Goal: Task Accomplishment & Management: Manage account settings

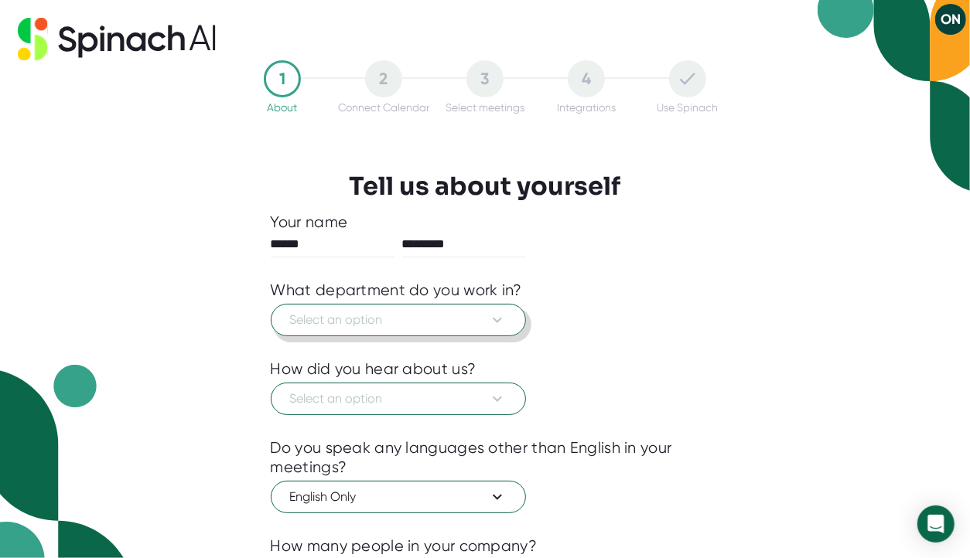
click at [378, 328] on span "Select an option" at bounding box center [398, 320] width 217 height 19
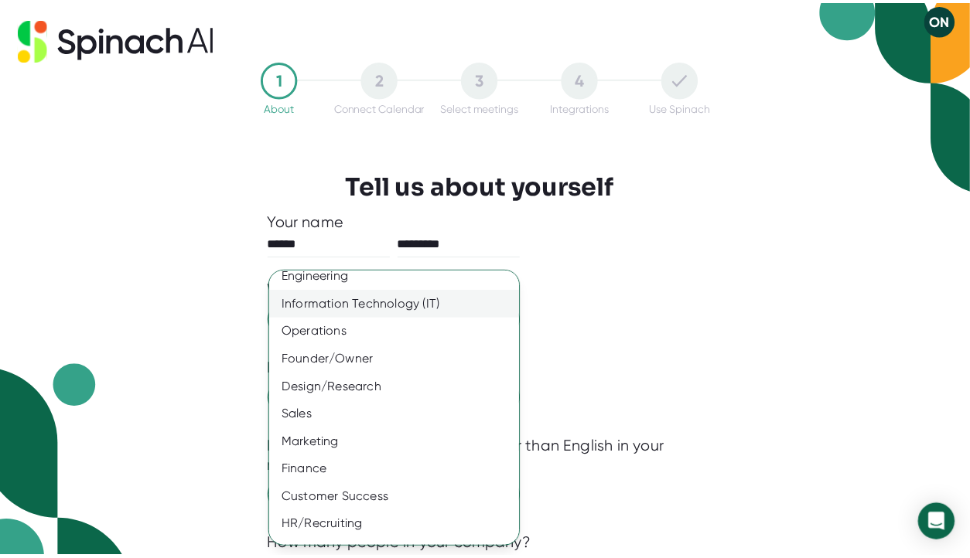
scroll to position [90, 0]
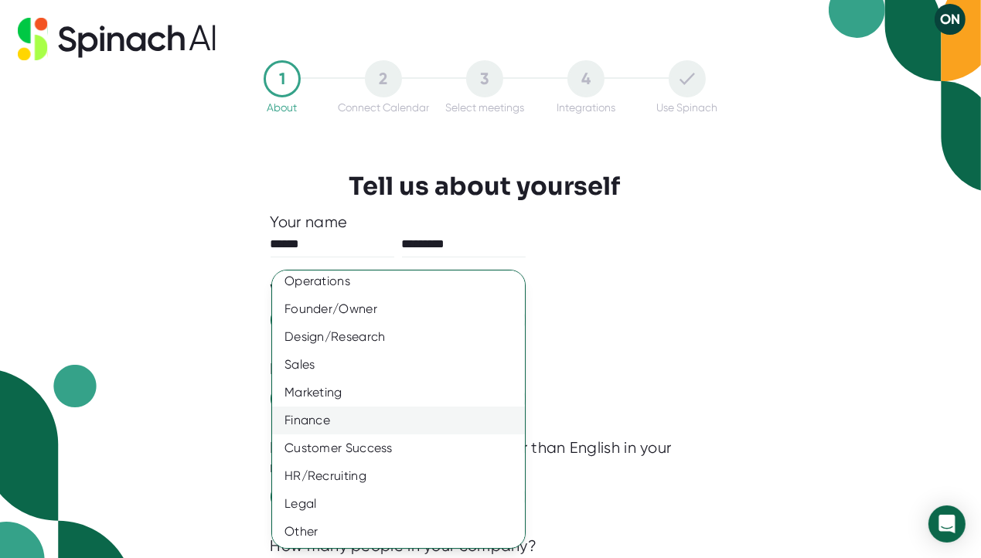
click at [333, 418] on div "Finance" at bounding box center [404, 421] width 264 height 28
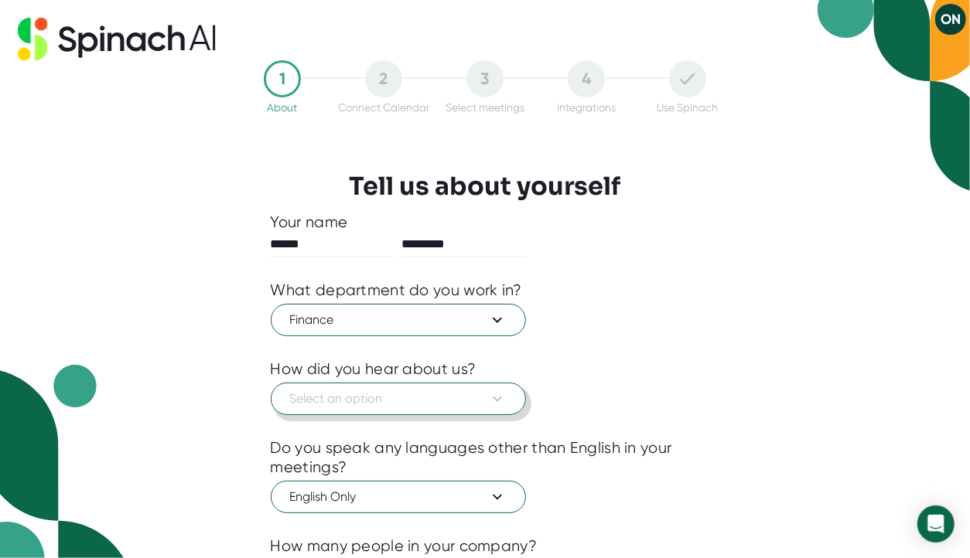
click at [342, 400] on span "Select an option" at bounding box center [398, 399] width 217 height 19
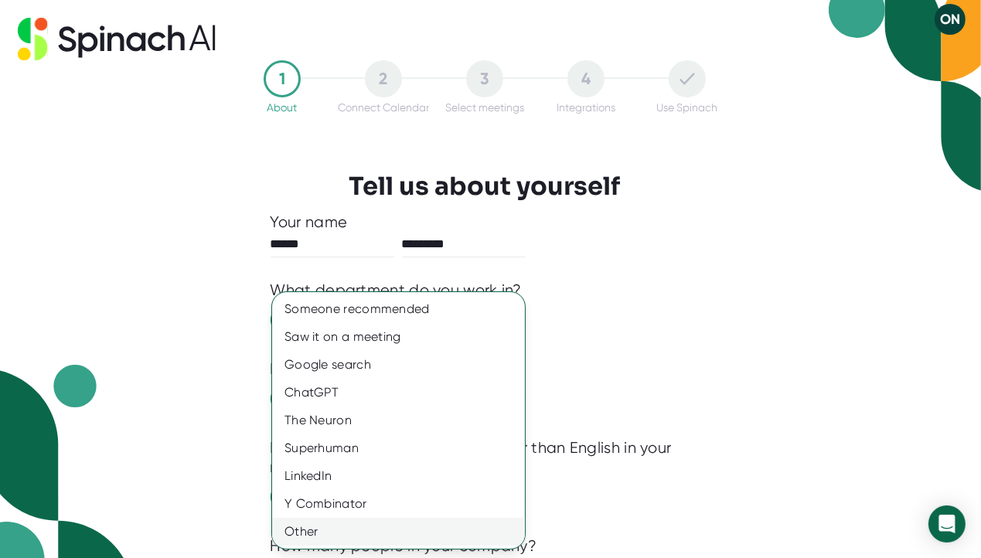
click at [321, 532] on div "Other" at bounding box center [398, 532] width 253 height 28
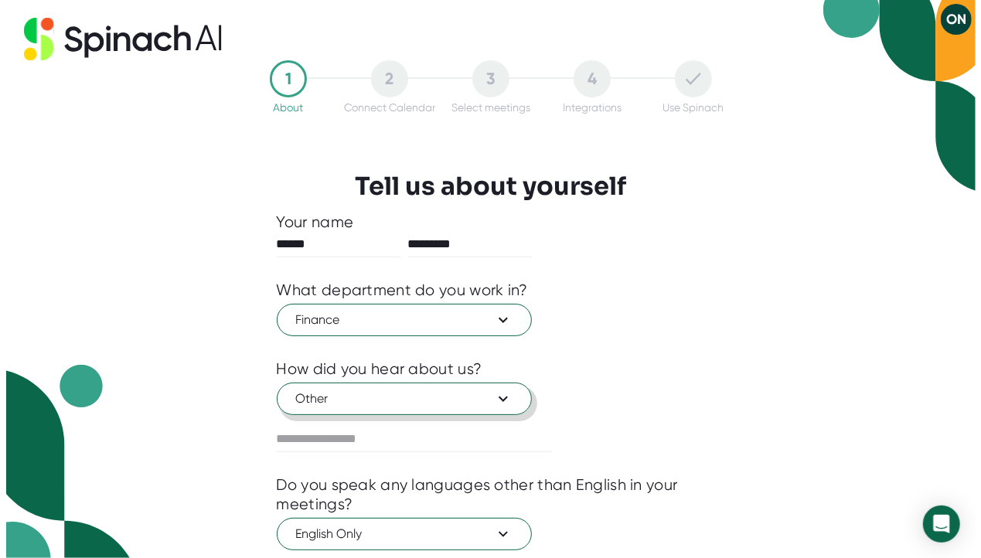
scroll to position [176, 0]
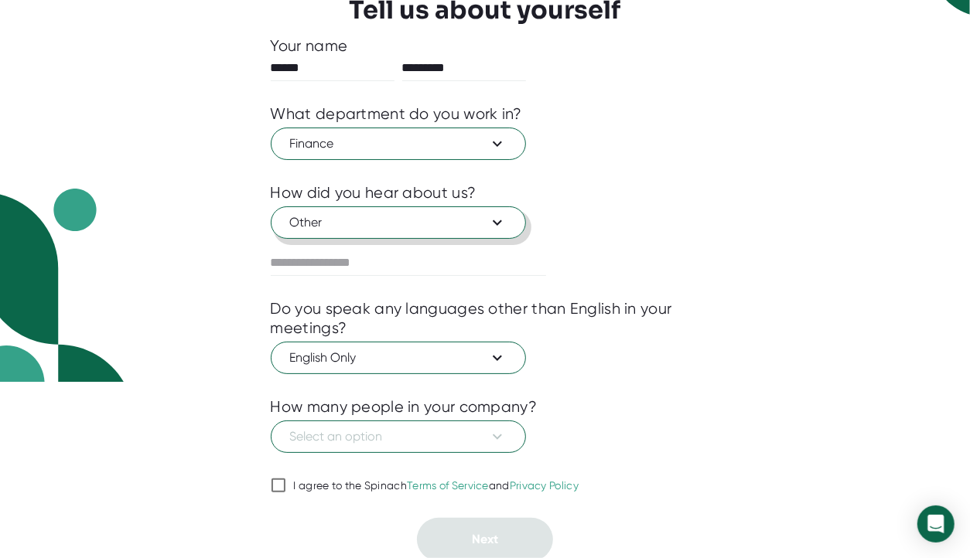
click at [334, 223] on span "Other" at bounding box center [398, 222] width 217 height 19
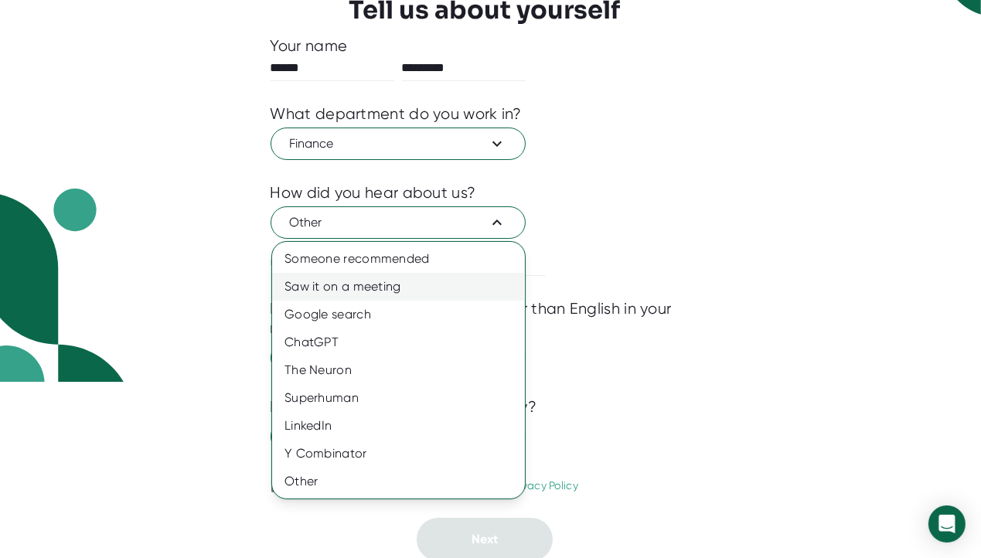
click at [331, 281] on div "Saw it on a meeting" at bounding box center [398, 287] width 253 height 28
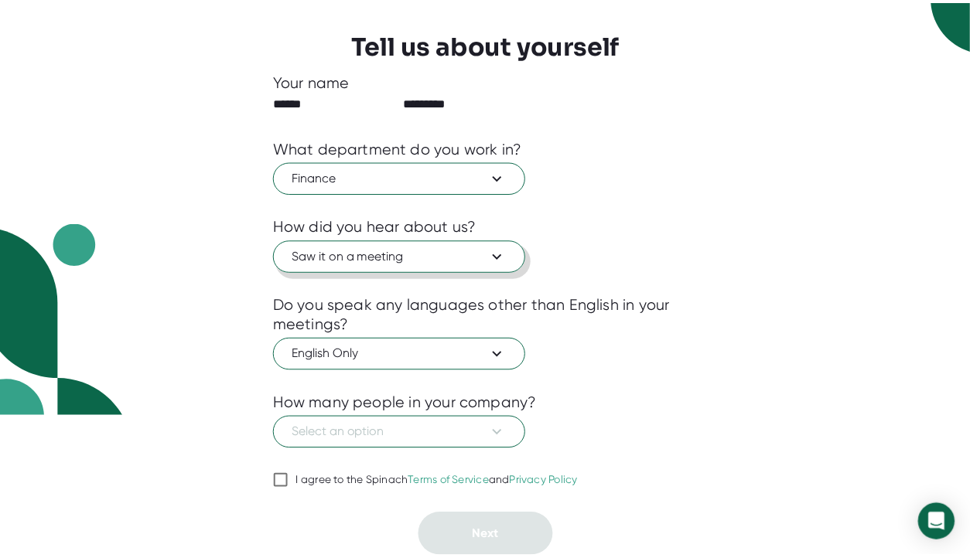
scroll to position [139, 0]
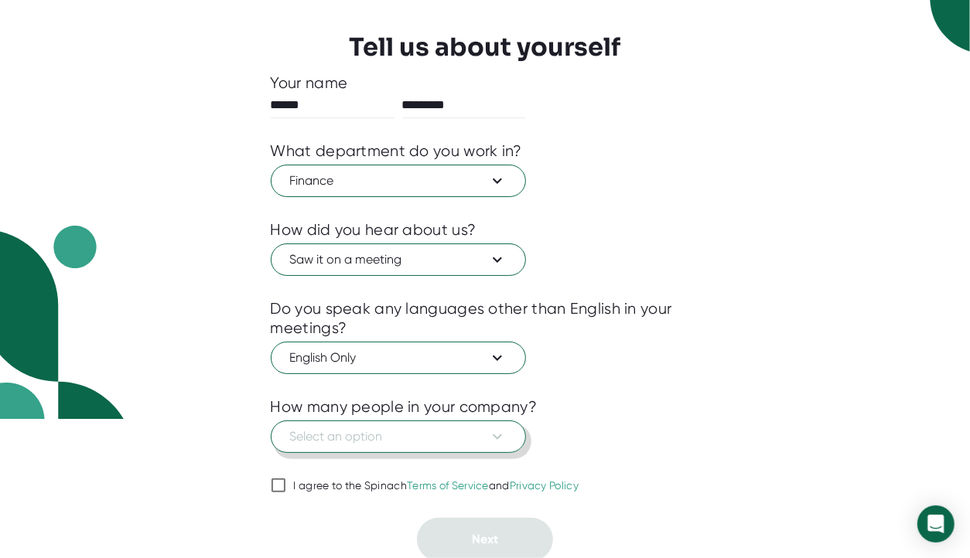
click at [329, 444] on button "Select an option" at bounding box center [398, 437] width 255 height 32
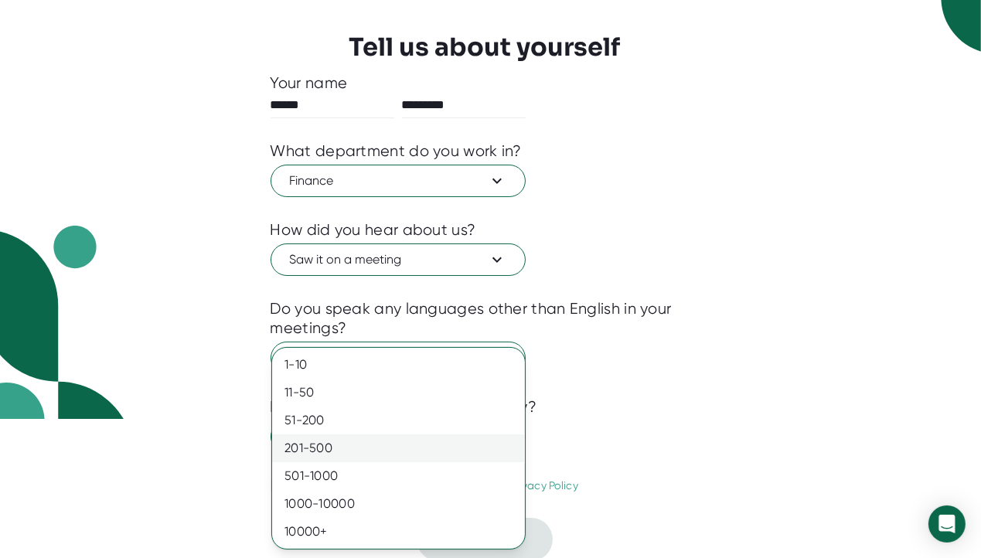
click at [317, 452] on div "201-500" at bounding box center [398, 449] width 253 height 28
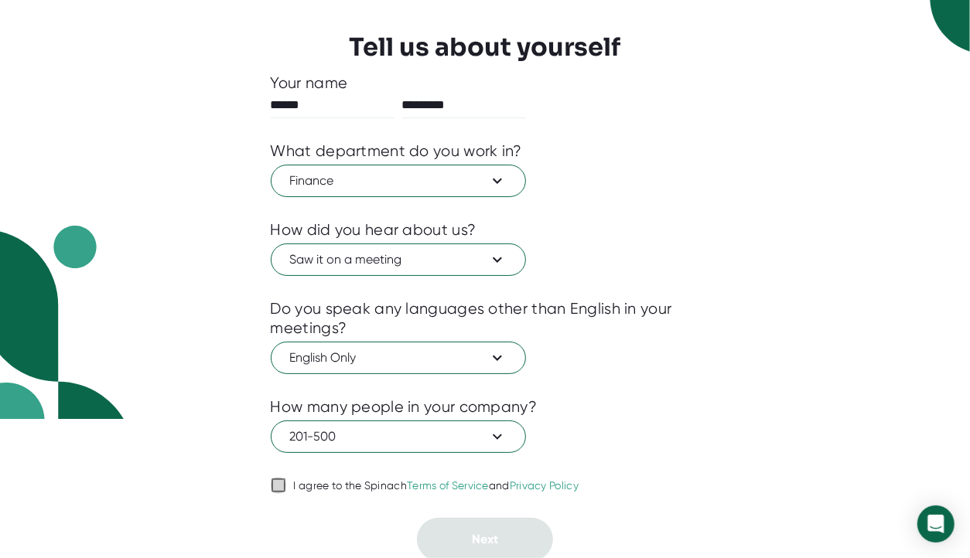
click at [277, 486] on input "I agree to the Spinach Terms of Service and Privacy Policy" at bounding box center [278, 485] width 15 height 19
checkbox input "true"
click at [483, 539] on span "Next" at bounding box center [485, 539] width 26 height 15
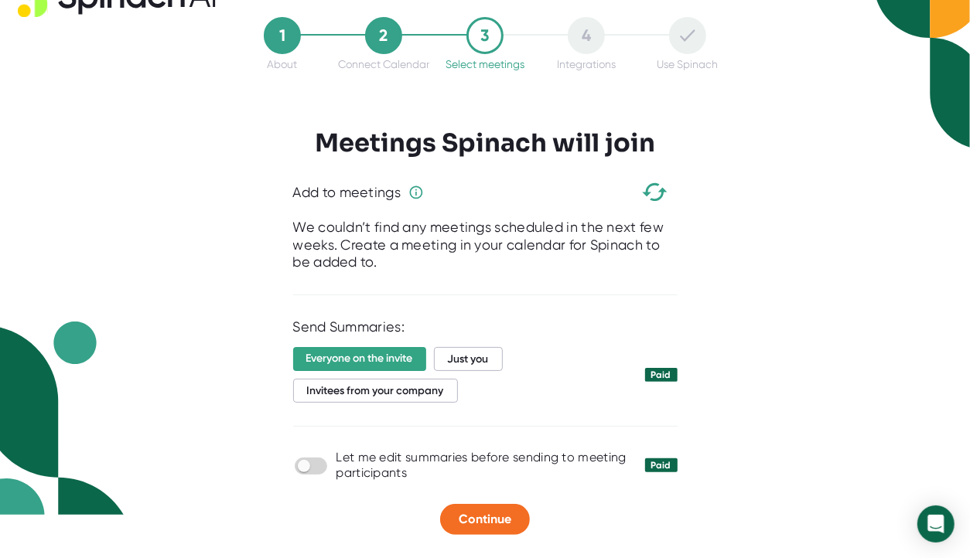
scroll to position [41, 0]
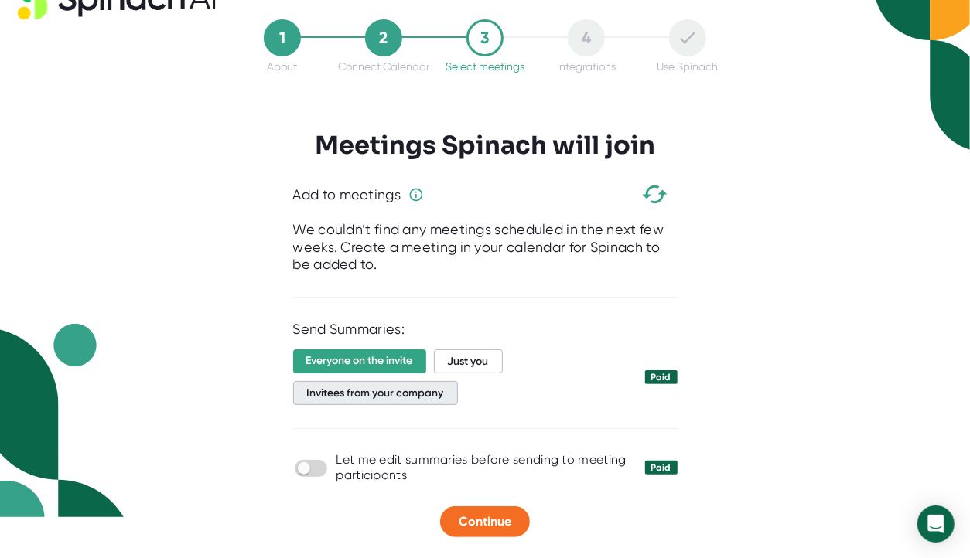
click at [378, 397] on span "Invitees from your company" at bounding box center [375, 393] width 165 height 24
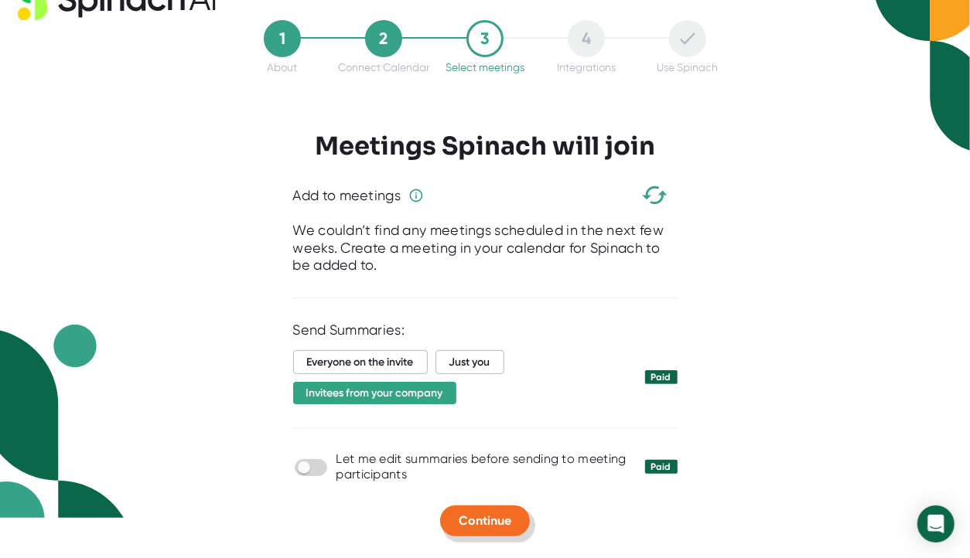
click at [479, 516] on span "Continue" at bounding box center [485, 520] width 53 height 15
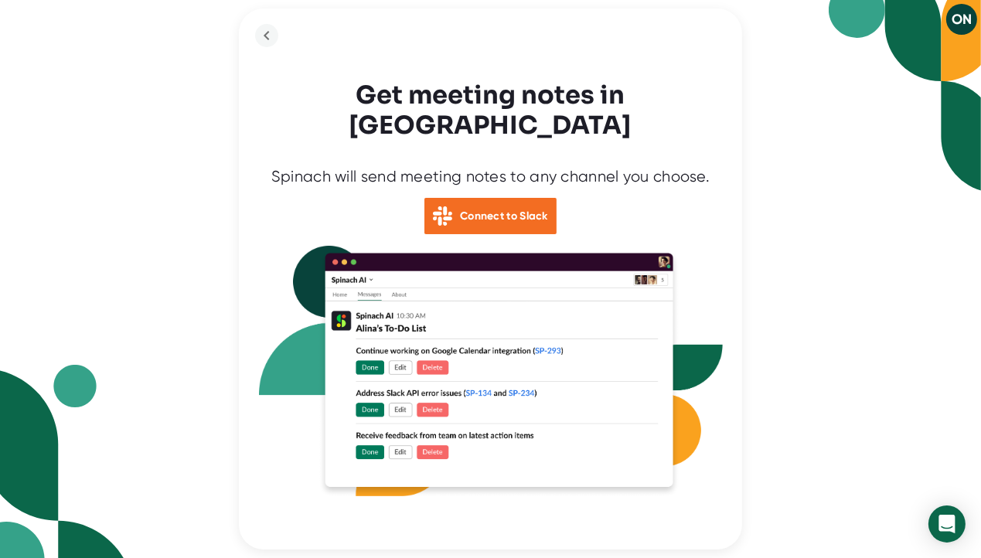
scroll to position [43, 0]
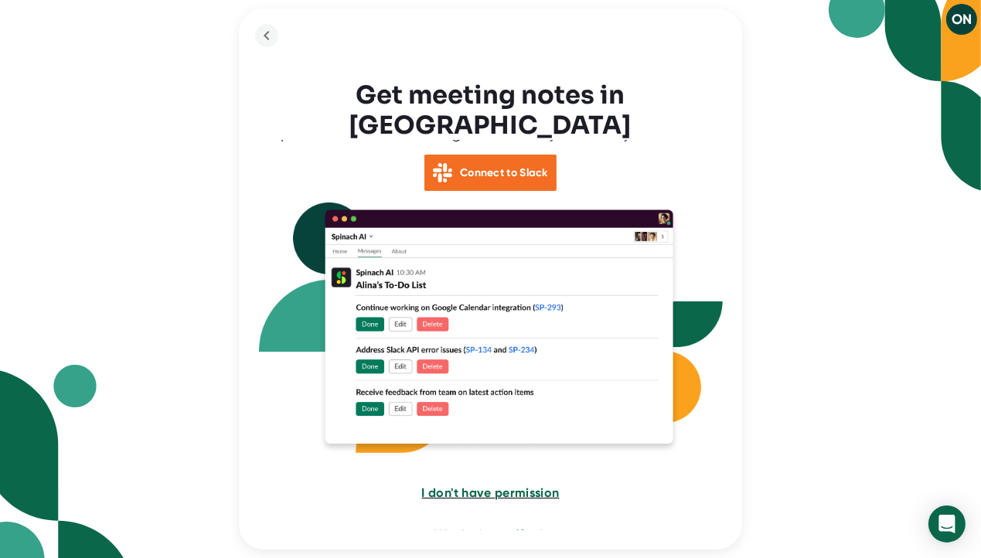
click at [464, 486] on span "I don't have permission" at bounding box center [490, 493] width 138 height 15
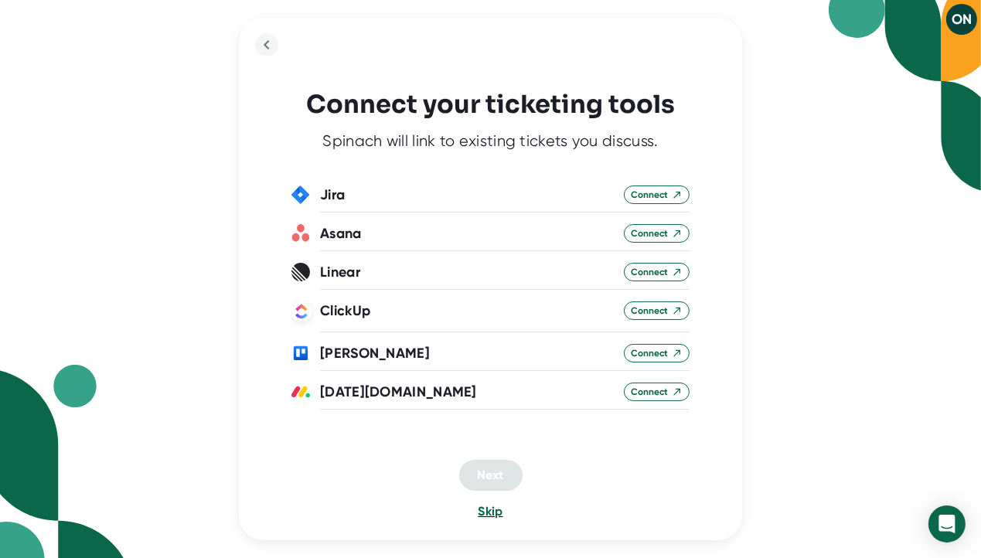
click at [490, 510] on span "Skip" at bounding box center [490, 511] width 25 height 15
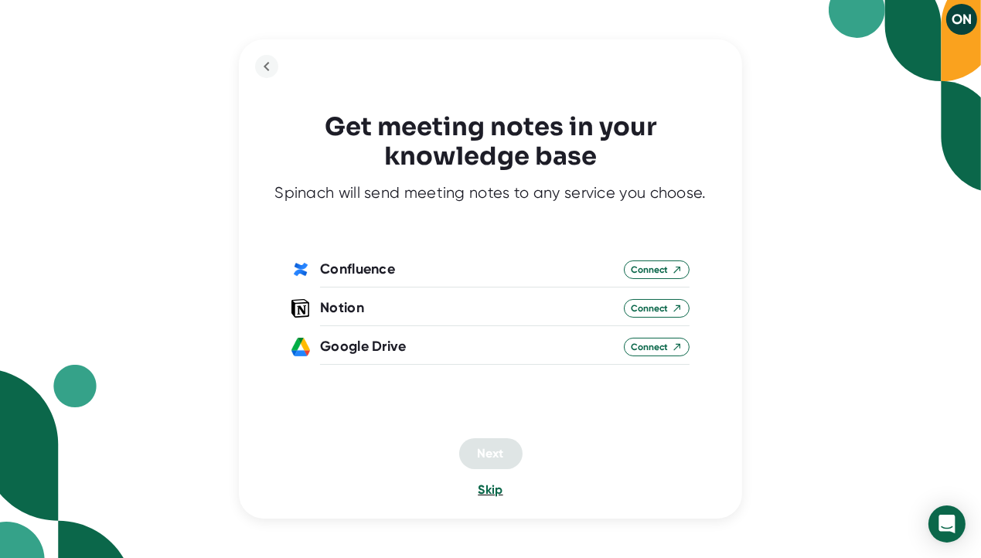
click at [492, 487] on span "Skip" at bounding box center [490, 490] width 25 height 15
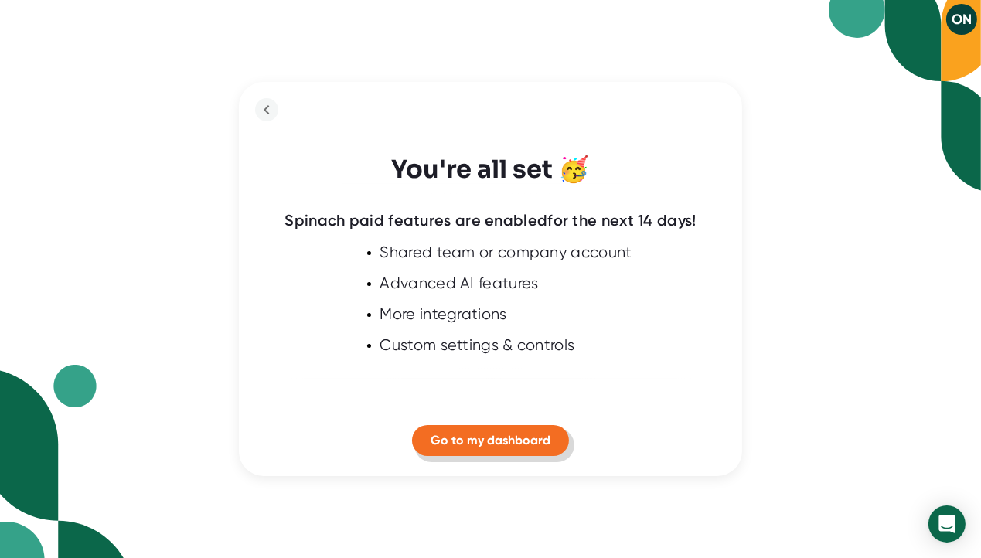
click at [479, 439] on span "Go to my dashboard" at bounding box center [491, 440] width 120 height 15
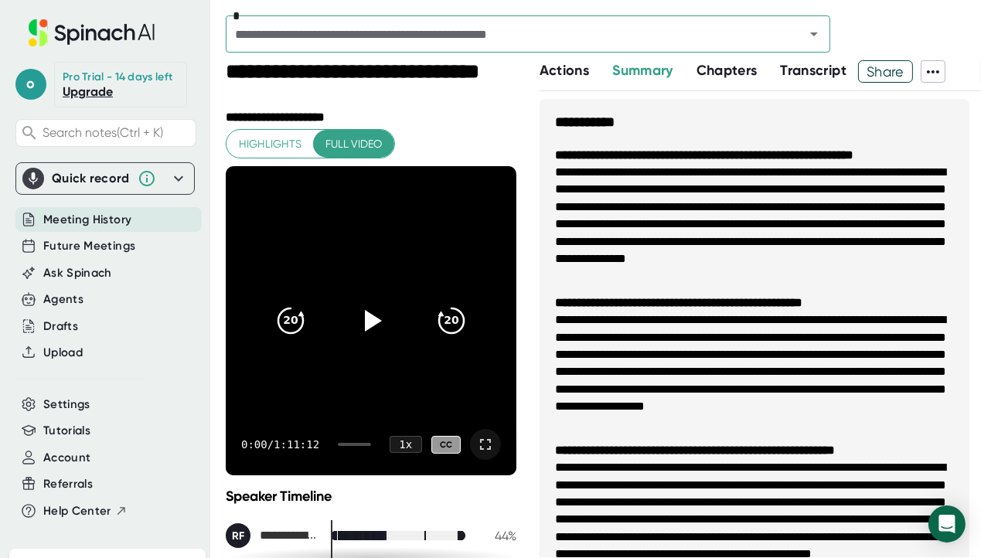
click at [476, 443] on icon at bounding box center [485, 444] width 19 height 19
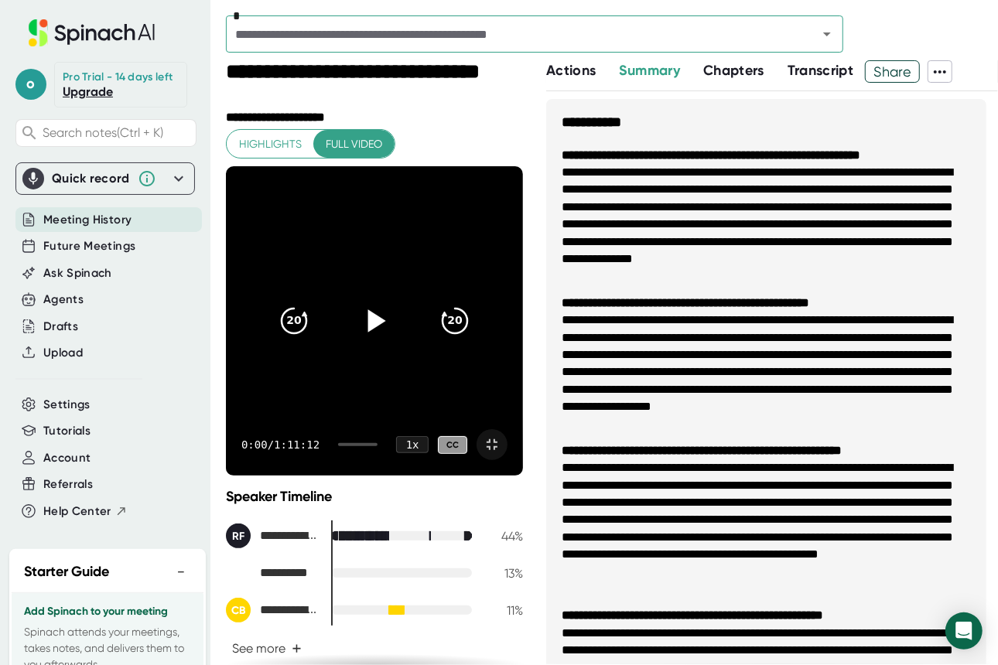
click at [394, 320] on icon at bounding box center [374, 321] width 39 height 39
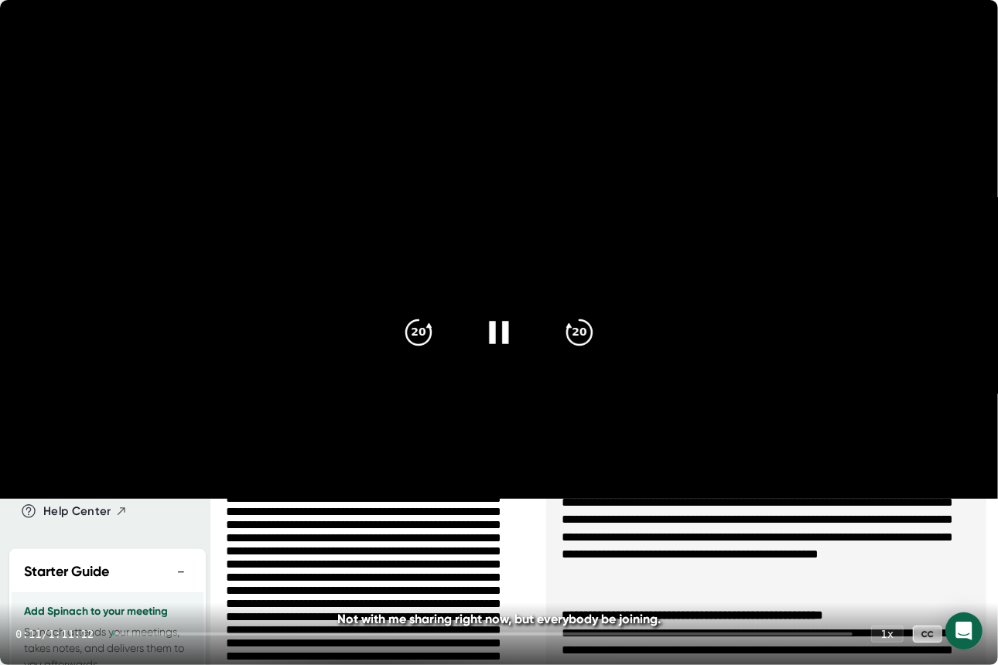
click at [375, 499] on video at bounding box center [499, 249] width 998 height 499
click at [384, 499] on video at bounding box center [499, 249] width 998 height 499
click at [380, 499] on video at bounding box center [499, 249] width 998 height 499
click at [966, 558] on icon at bounding box center [966, 634] width 19 height 19
